Goal: Task Accomplishment & Management: Use online tool/utility

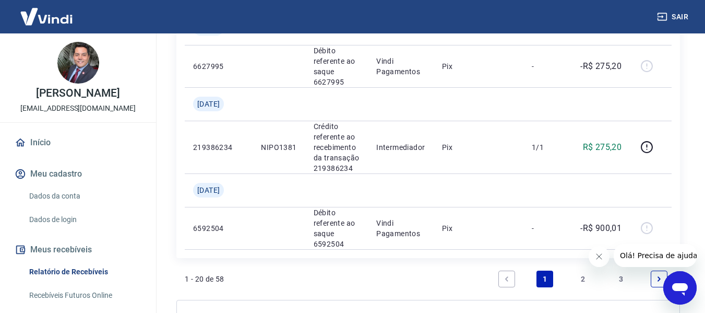
scroll to position [1554, 0]
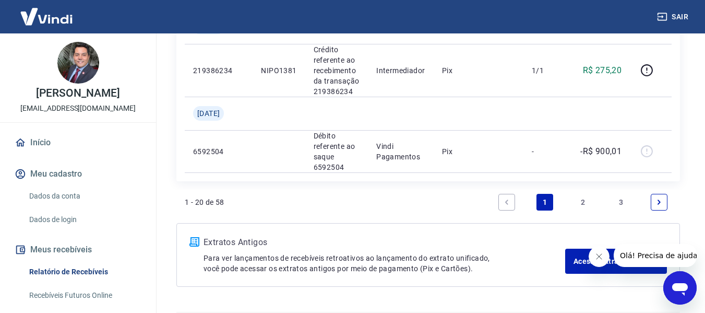
click at [585, 194] on link "2" at bounding box center [582, 202] width 17 height 17
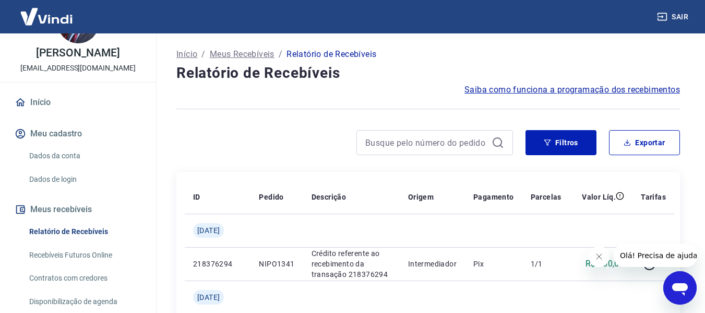
scroll to position [52, 0]
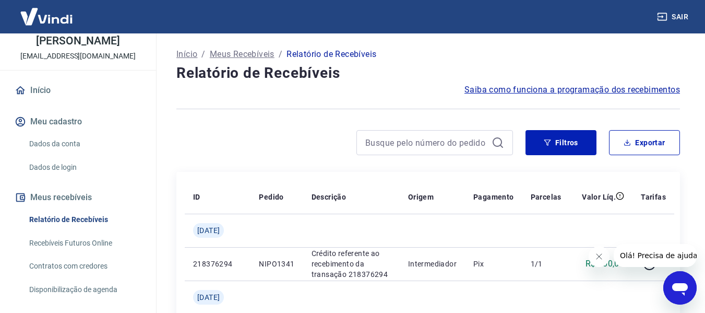
click at [79, 241] on link "Recebíveis Futuros Online" at bounding box center [84, 242] width 118 height 21
